Goal: Find contact information

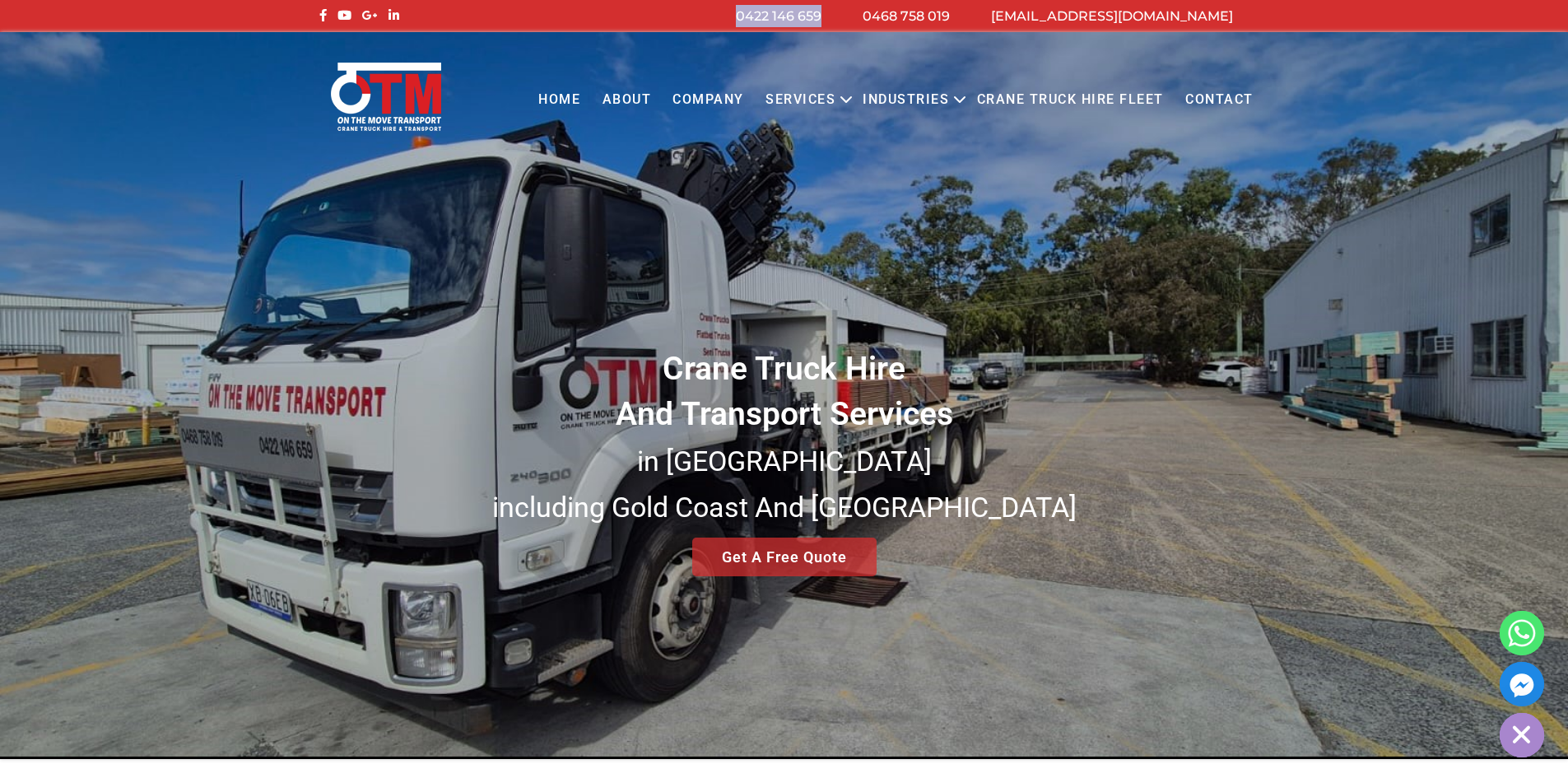
drag, startPoint x: 898, startPoint y: 15, endPoint x: 790, endPoint y: 11, distance: 108.1
click at [790, 11] on li "0422 146 659" at bounding box center [779, 15] width 127 height 22
copy link "0422 146 659"
drag, startPoint x: 1028, startPoint y: 15, endPoint x: 920, endPoint y: 25, distance: 108.5
click at [914, 22] on li "0468 758 019" at bounding box center [906, 15] width 128 height 22
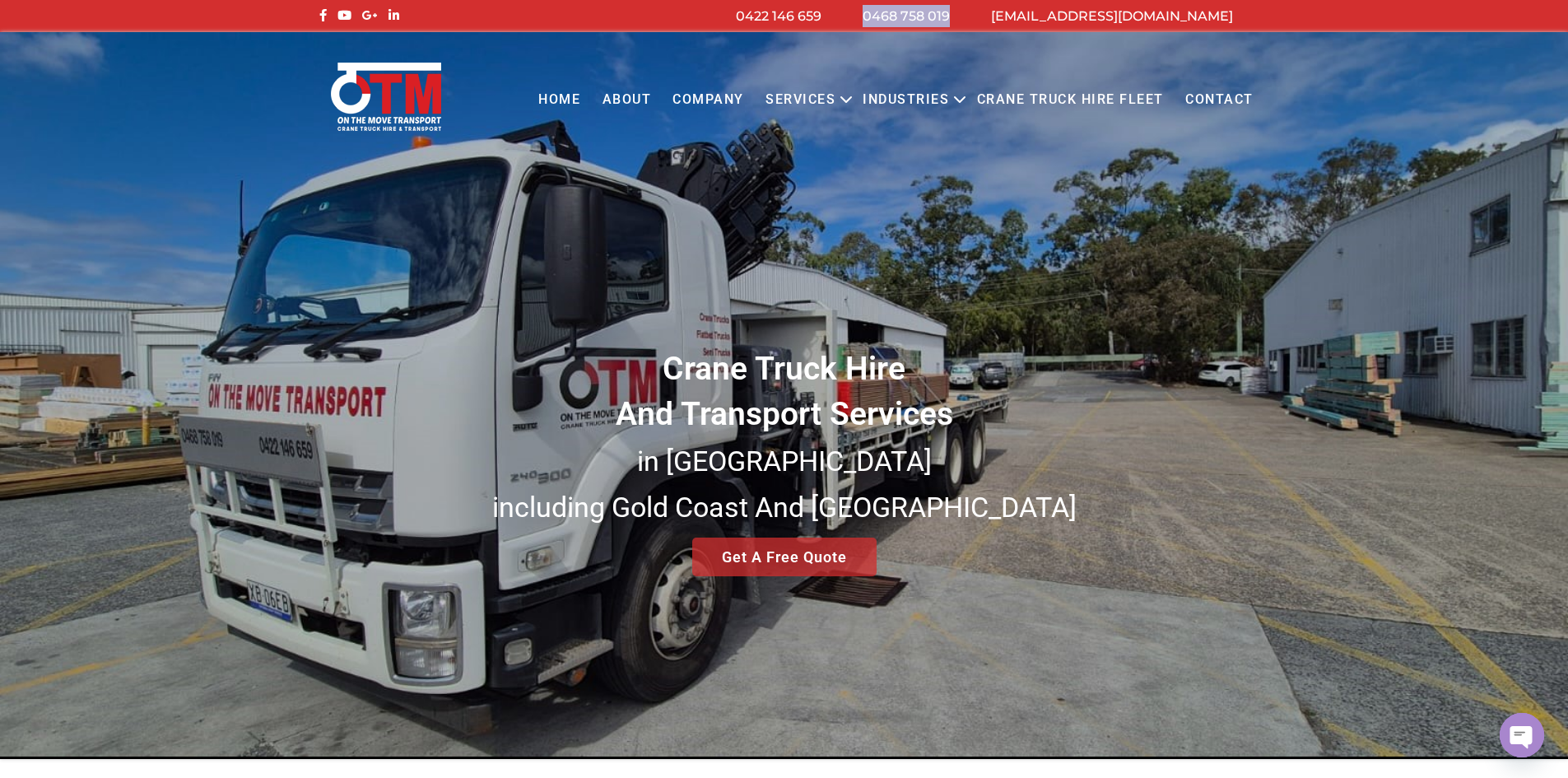
copy link "0468 758 019"
click at [729, 265] on div "Crane Truck Hire And Transport Services in [GEOGRAPHIC_DATA] [GEOGRAPHIC_DATA] …" at bounding box center [784, 396] width 1568 height 727
